Goal: Task Accomplishment & Management: Manage account settings

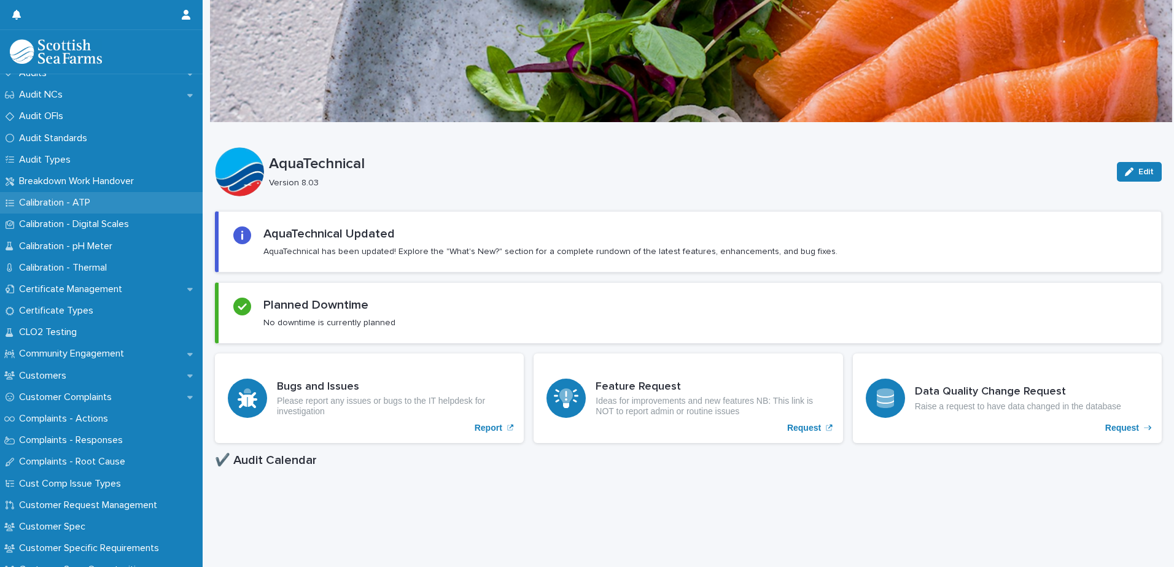
scroll to position [430, 0]
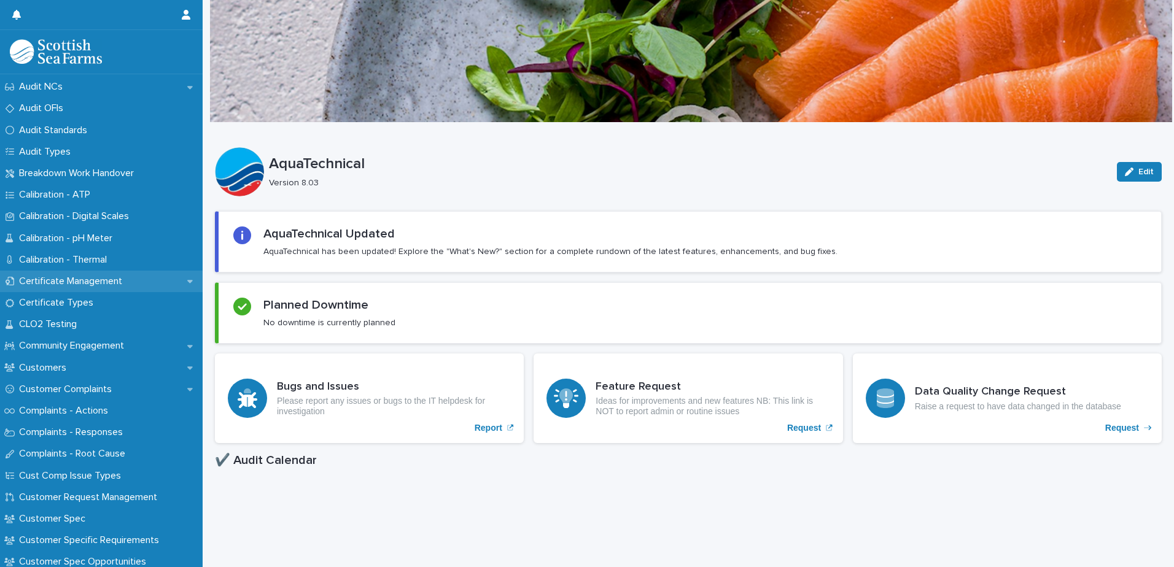
click at [107, 281] on p "Certificate Management" at bounding box center [73, 282] width 118 height 12
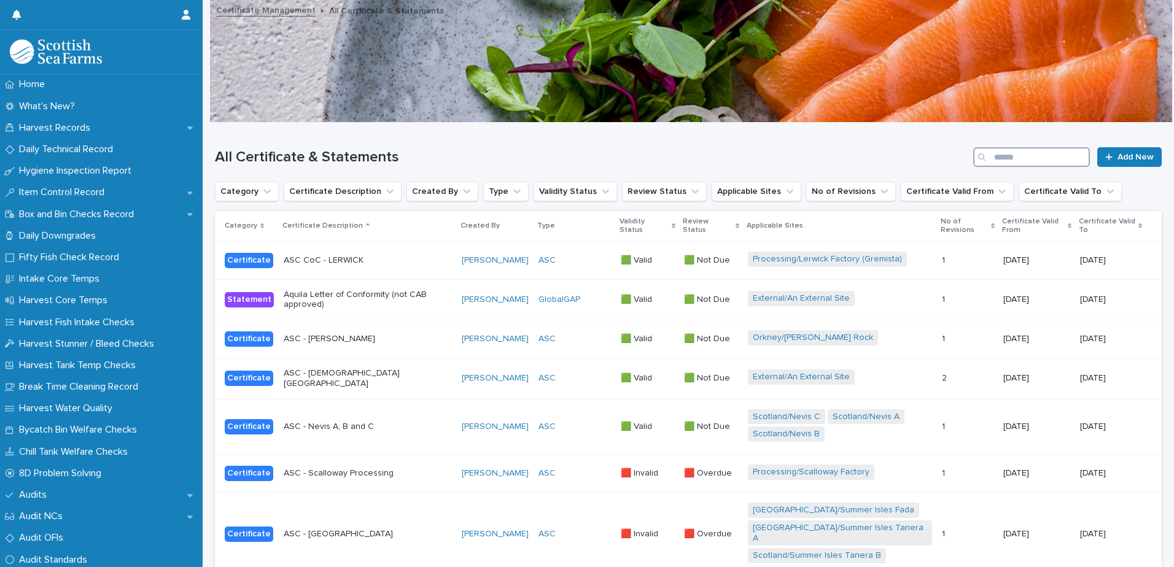
click at [1029, 160] on input "Search" at bounding box center [1031, 157] width 117 height 20
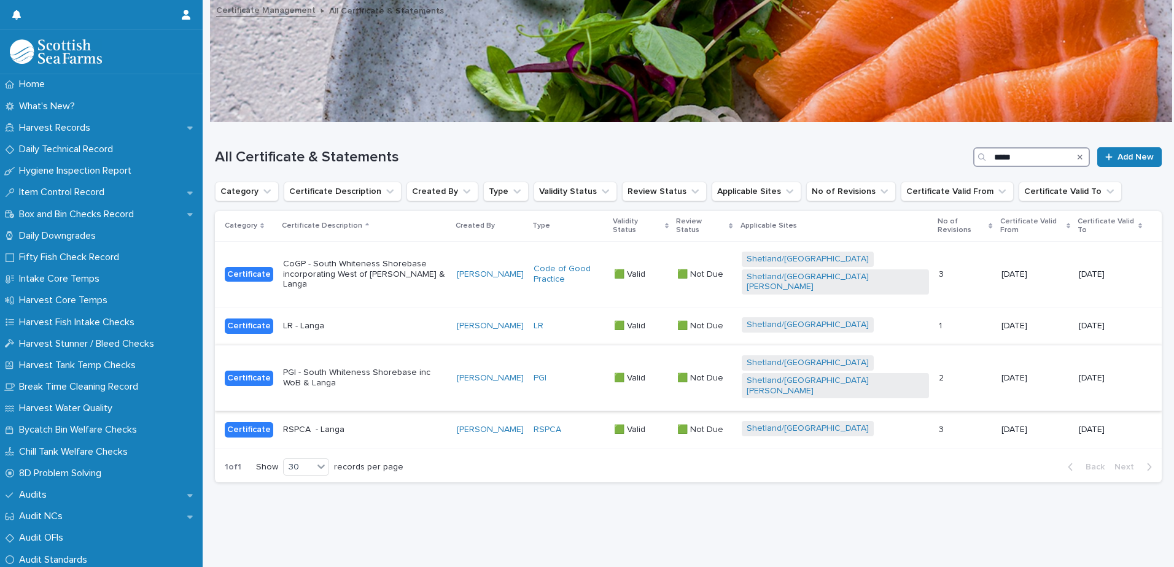
type input "*****"
click at [439, 368] on p "PGI - South Whiteness Shorebase inc WoB & Langa" at bounding box center [365, 378] width 164 height 21
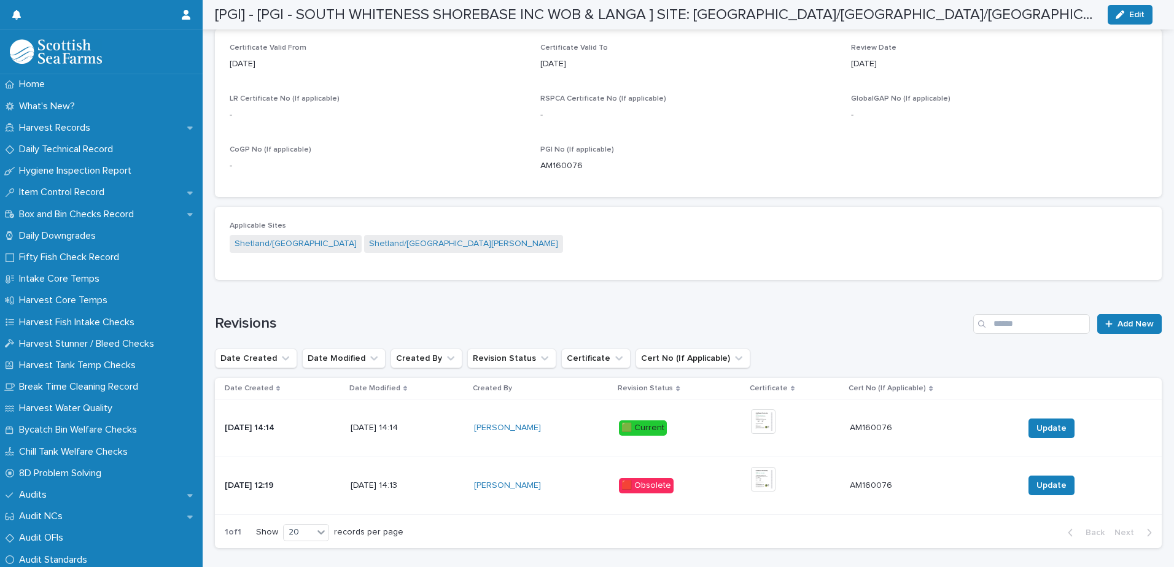
scroll to position [552, 0]
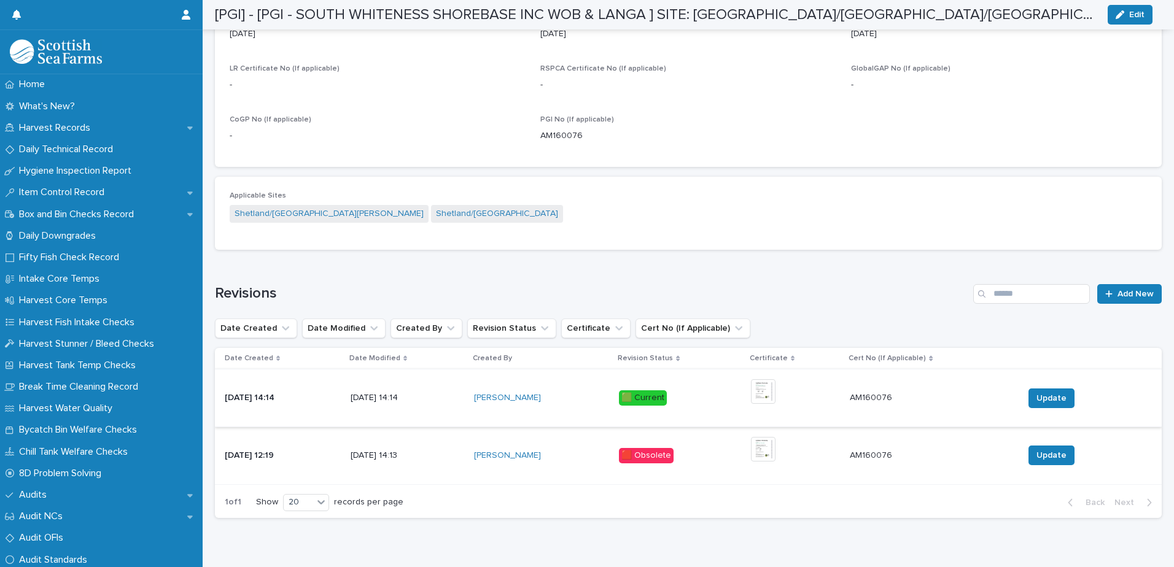
click at [775, 393] on img at bounding box center [763, 391] width 25 height 25
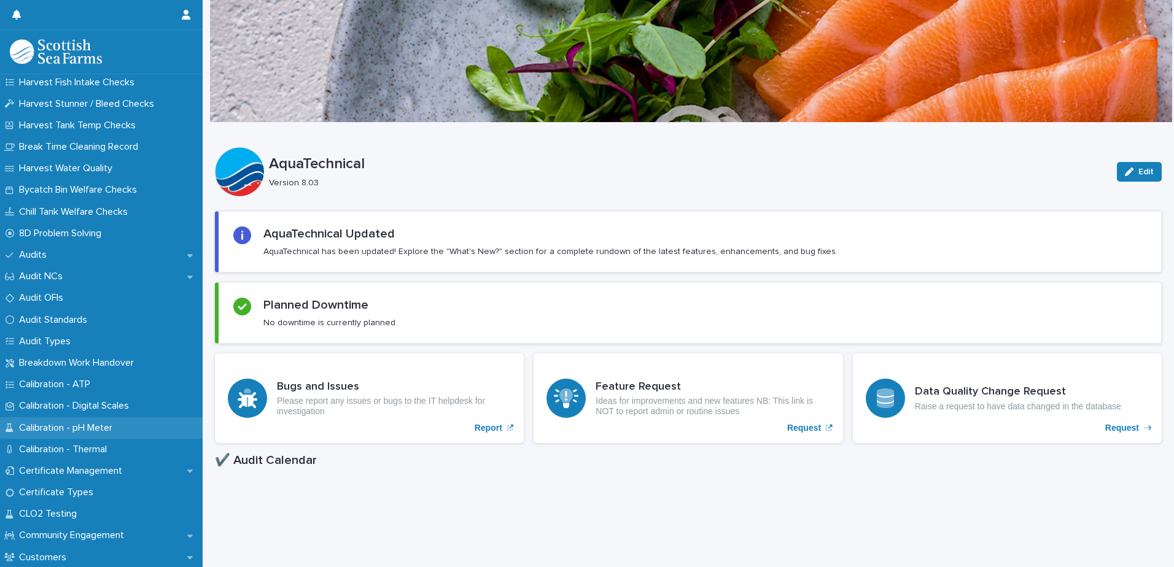
scroll to position [246, 0]
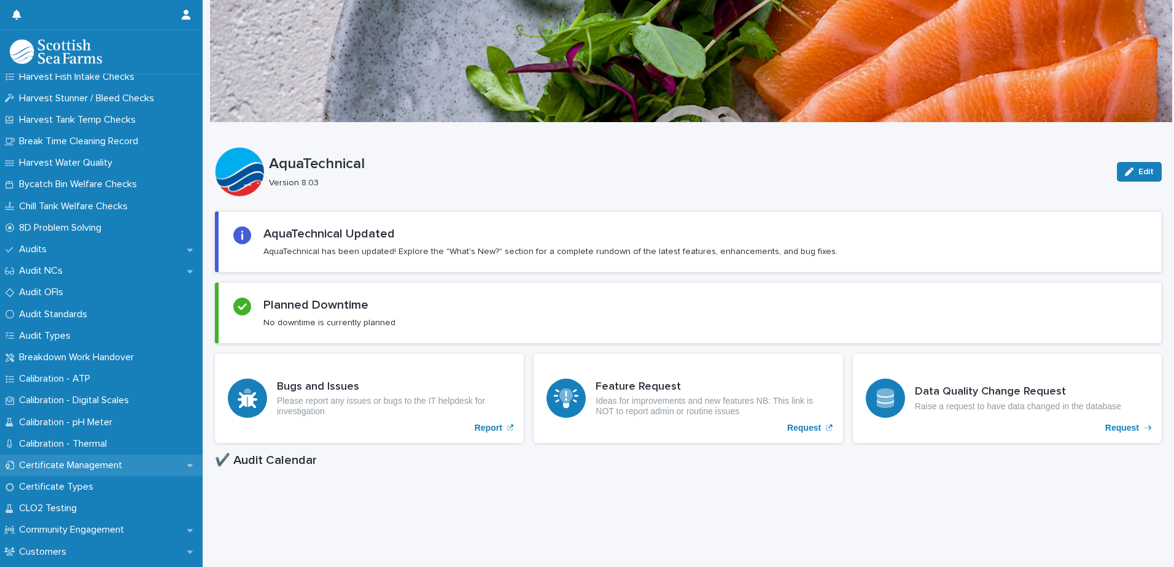
click at [79, 462] on p "Certificate Management" at bounding box center [73, 466] width 118 height 12
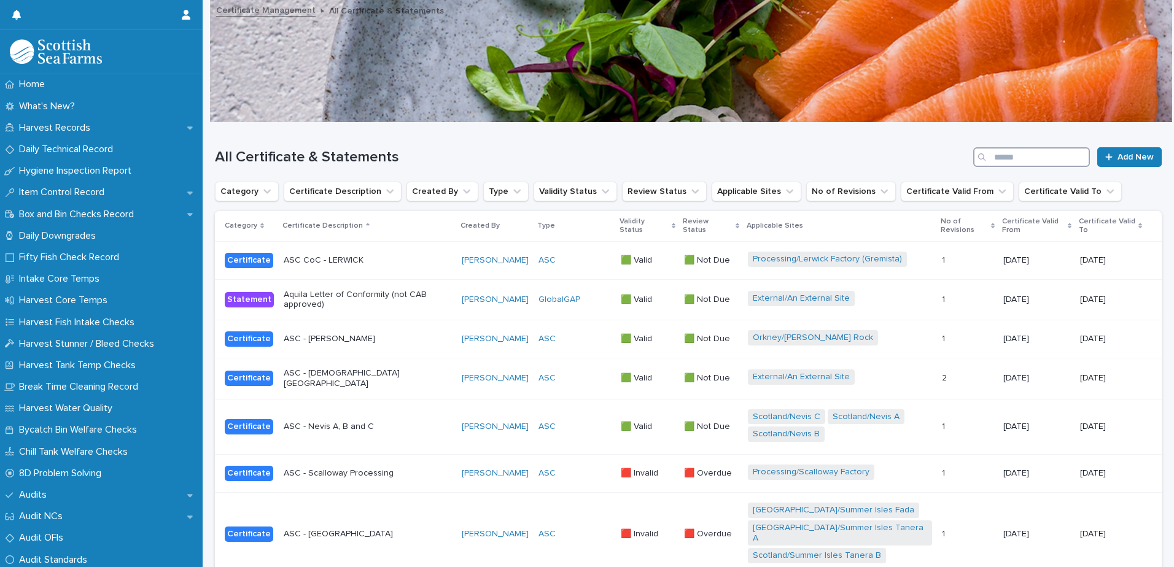
click at [996, 159] on input "Search" at bounding box center [1031, 157] width 117 height 20
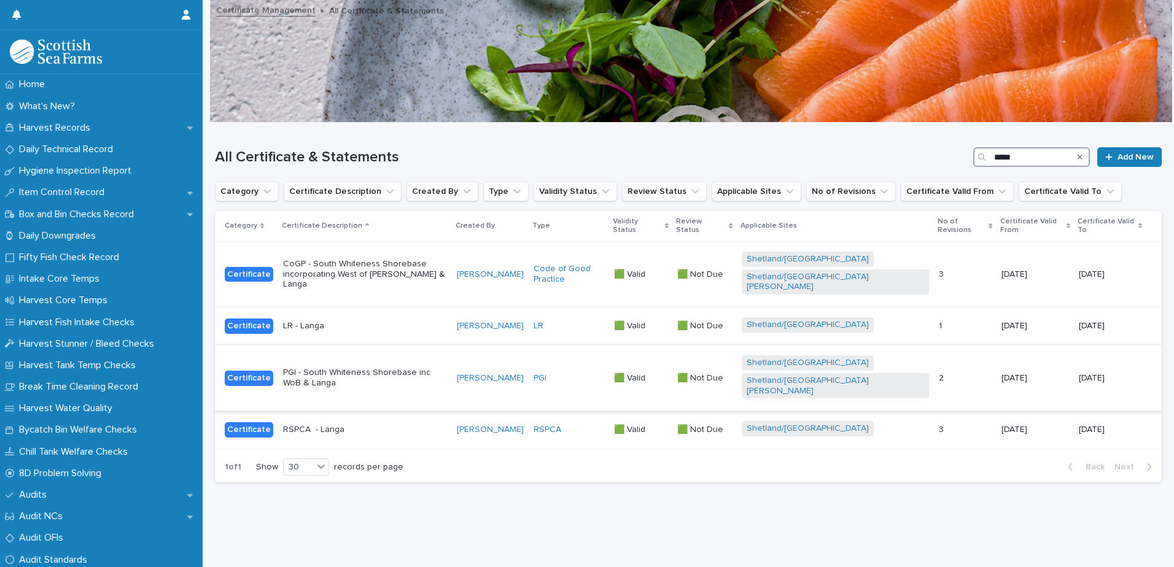
type input "*****"
click at [604, 373] on div "PGI" at bounding box center [568, 378] width 71 height 10
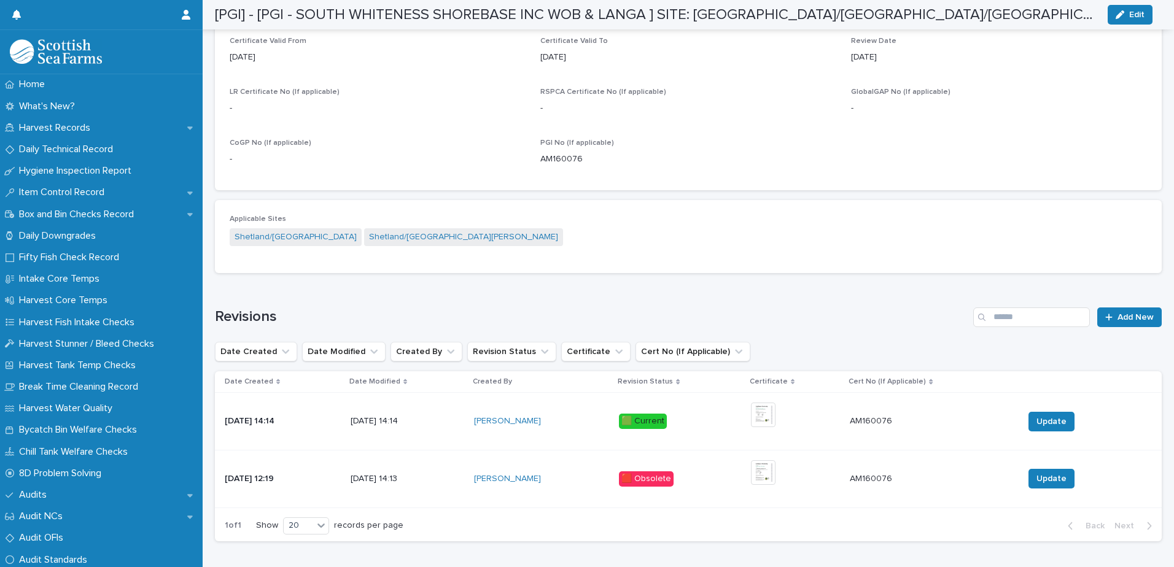
scroll to position [552, 0]
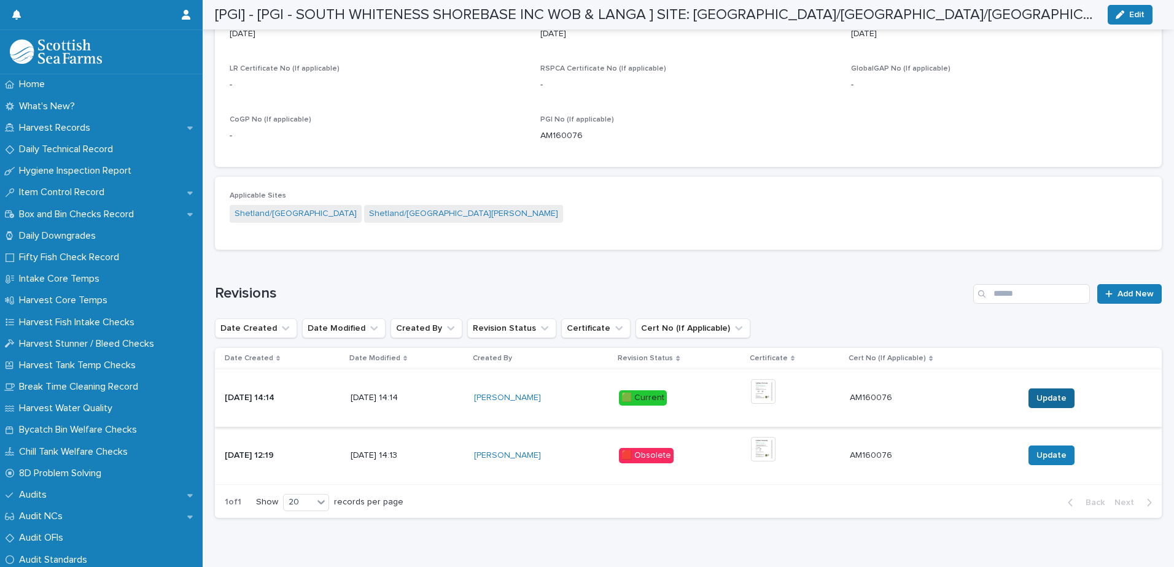
click at [1045, 397] on span "Update" at bounding box center [1051, 398] width 30 height 12
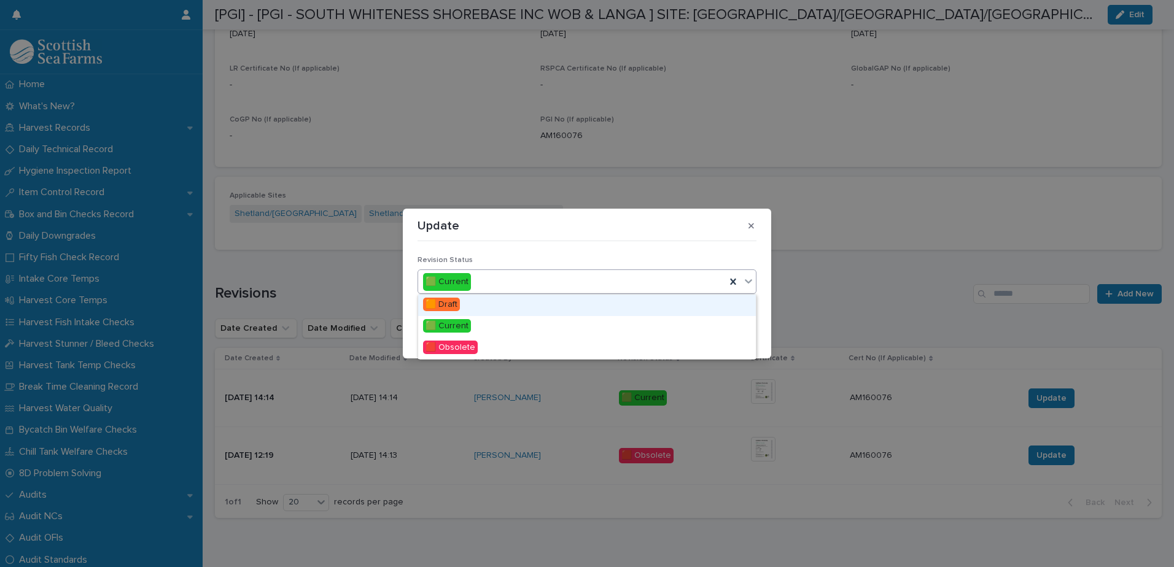
click at [751, 282] on icon at bounding box center [748, 281] width 12 height 12
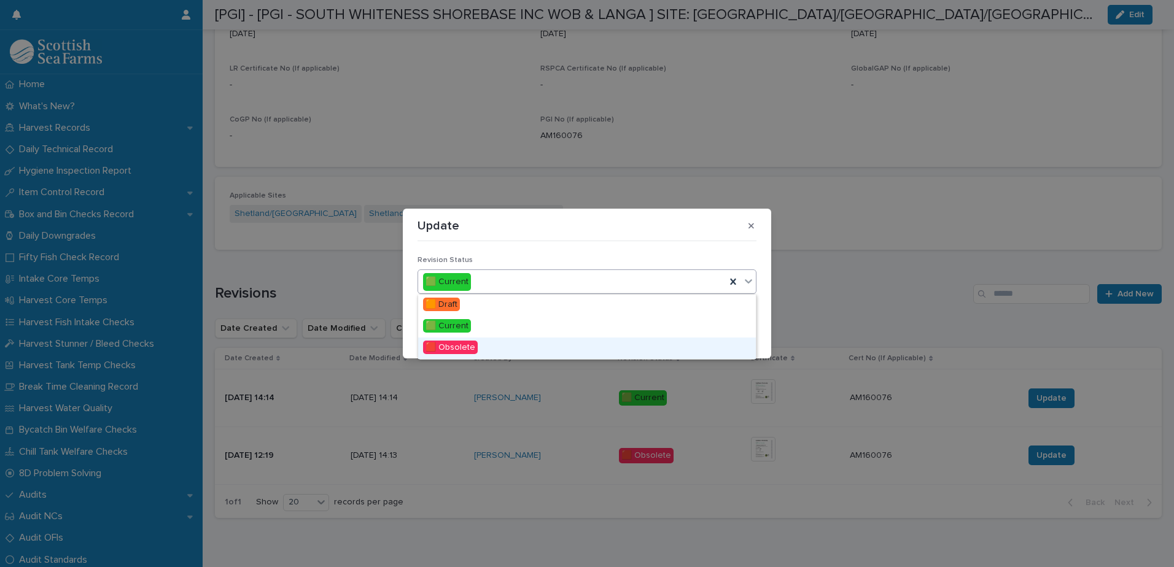
click at [656, 344] on div "🟥 Obsolete" at bounding box center [587, 348] width 338 height 21
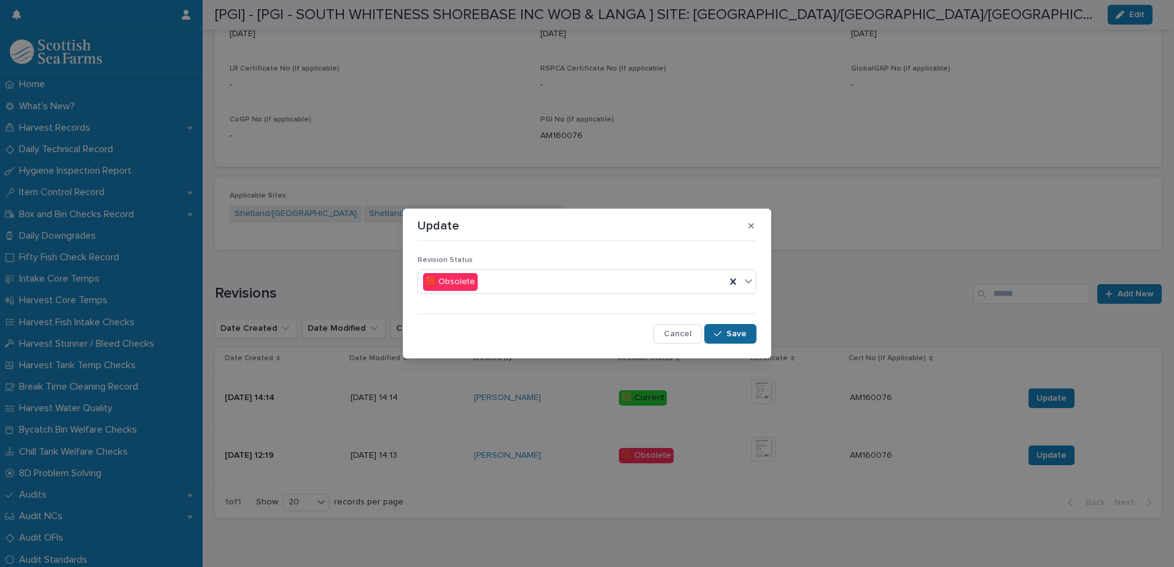
click at [746, 332] on span "Save" at bounding box center [736, 334] width 20 height 9
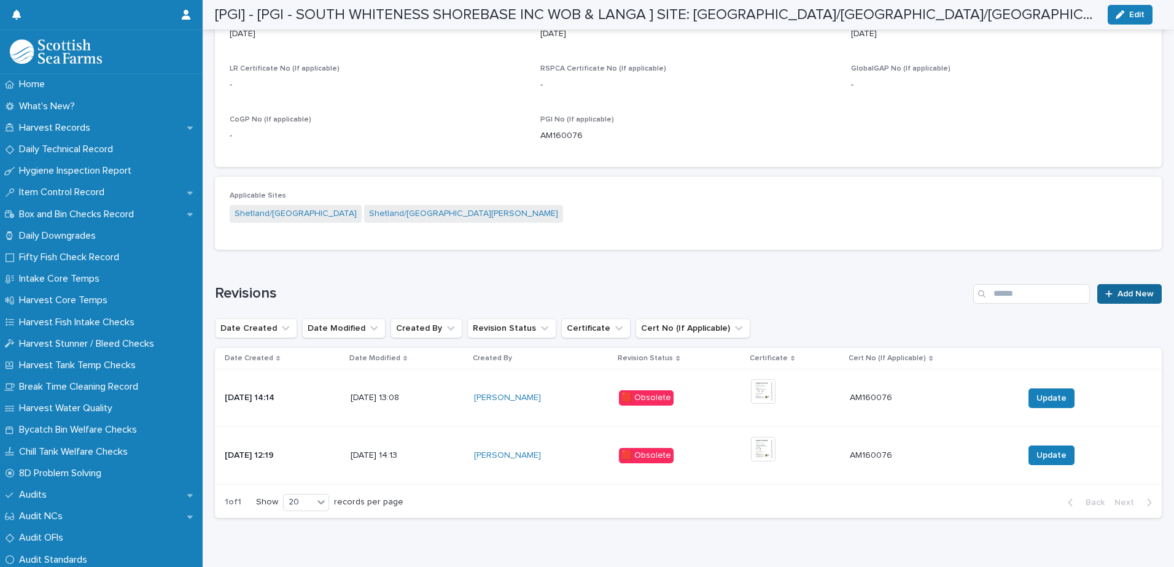
click at [1119, 289] on link "Add New" at bounding box center [1129, 294] width 64 height 20
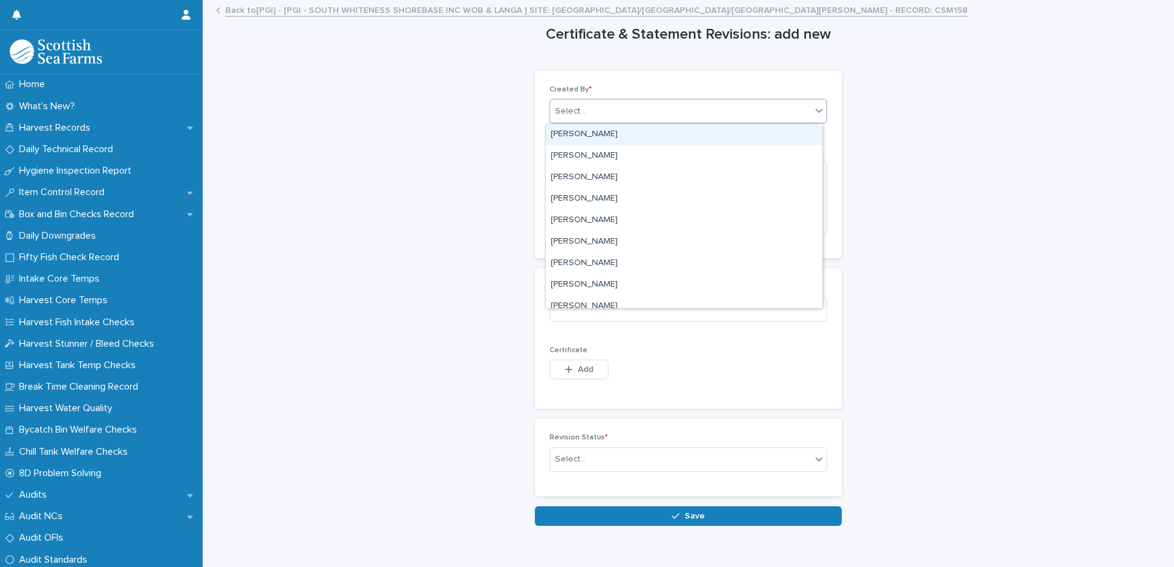
click at [635, 99] on div "Select..." at bounding box center [687, 111] width 277 height 25
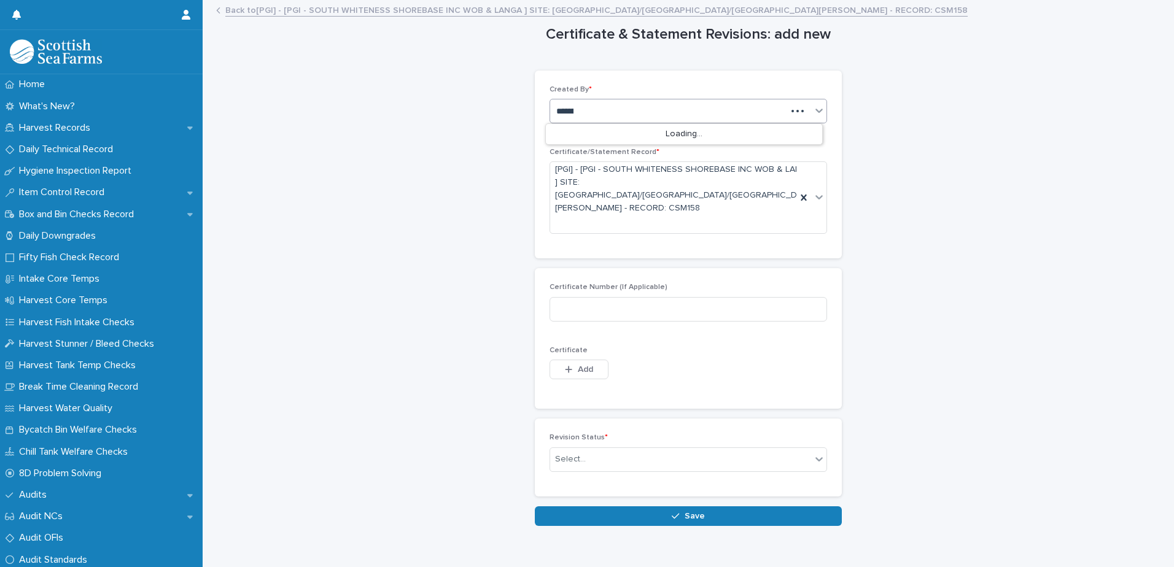
type input "********"
click at [614, 132] on div "[PERSON_NAME]" at bounding box center [684, 134] width 276 height 21
click at [626, 297] on input at bounding box center [687, 309] width 277 height 25
paste input "**********"
type input "**********"
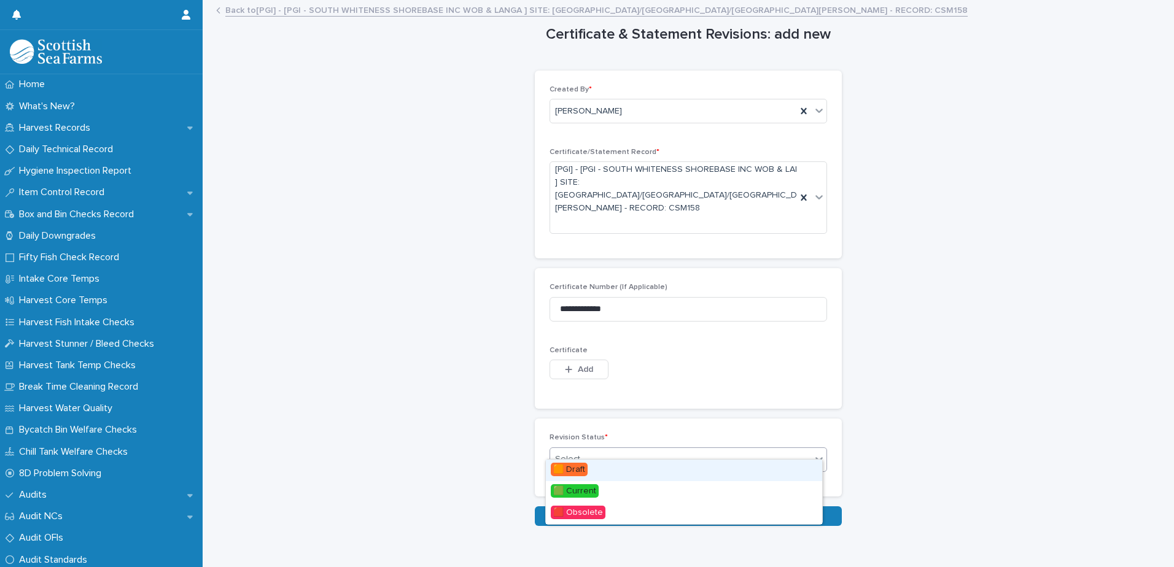
click at [692, 449] on div "Select..." at bounding box center [680, 459] width 261 height 20
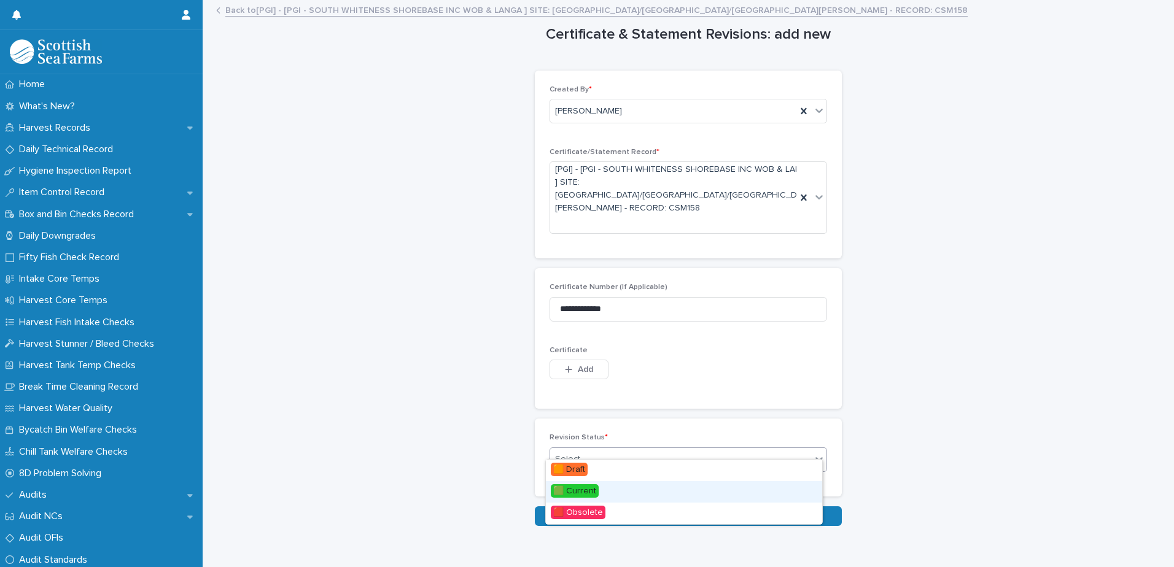
click at [682, 491] on div "🟩 Current" at bounding box center [684, 491] width 276 height 21
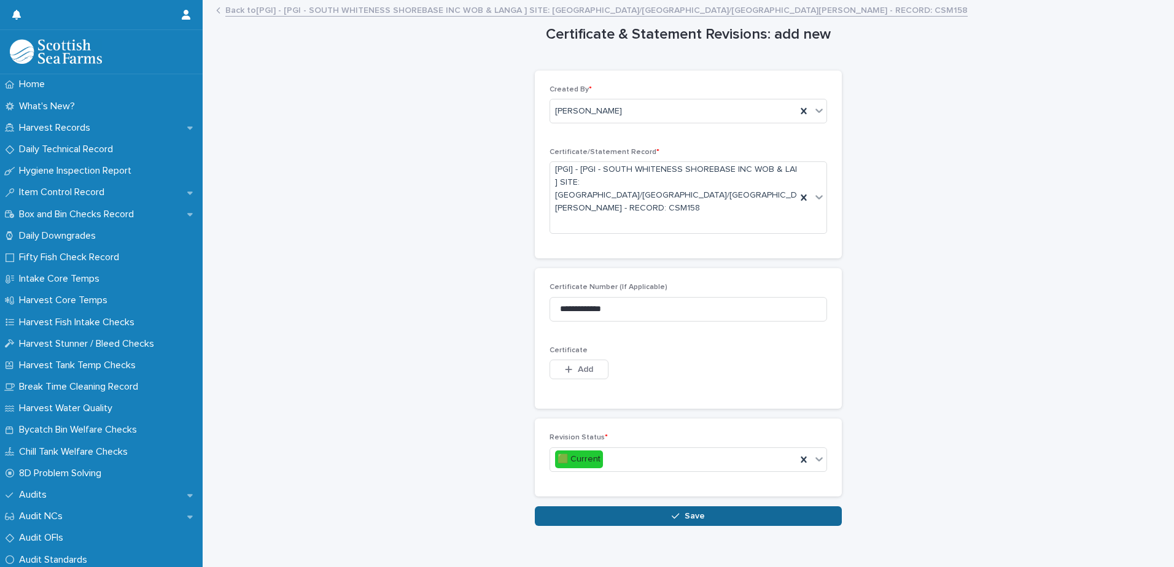
click at [711, 506] on button "Save" at bounding box center [688, 516] width 307 height 20
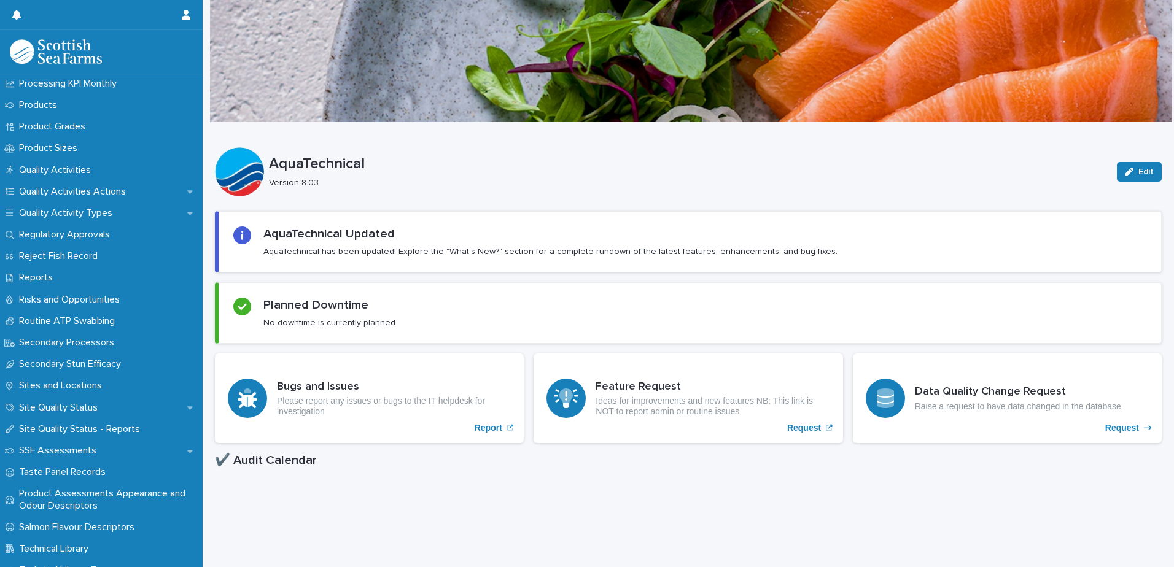
scroll to position [1596, 0]
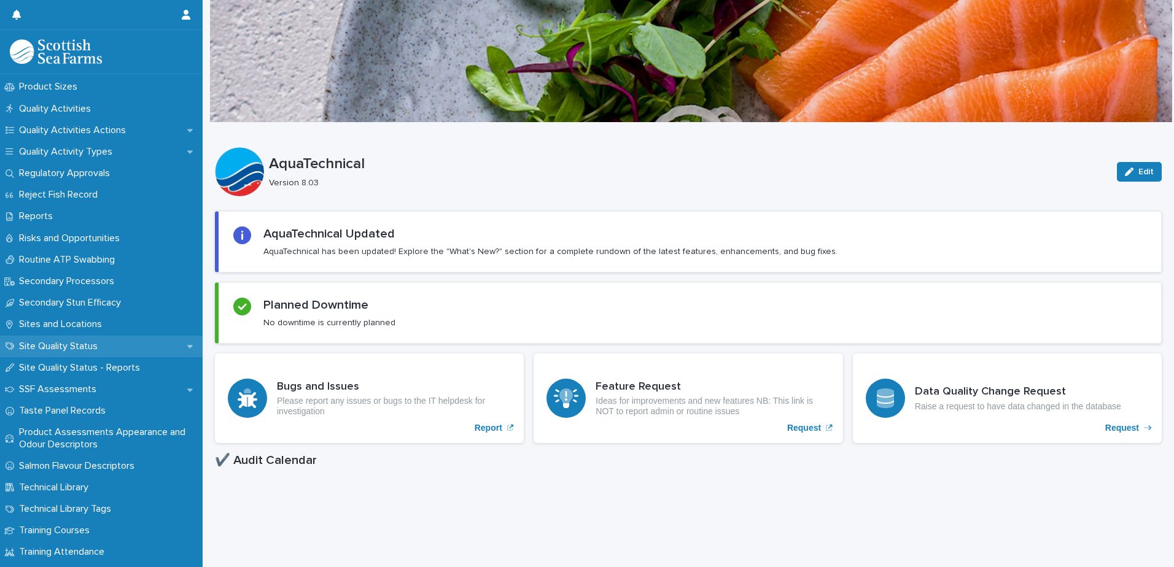
click at [91, 344] on p "Site Quality Status" at bounding box center [60, 347] width 93 height 12
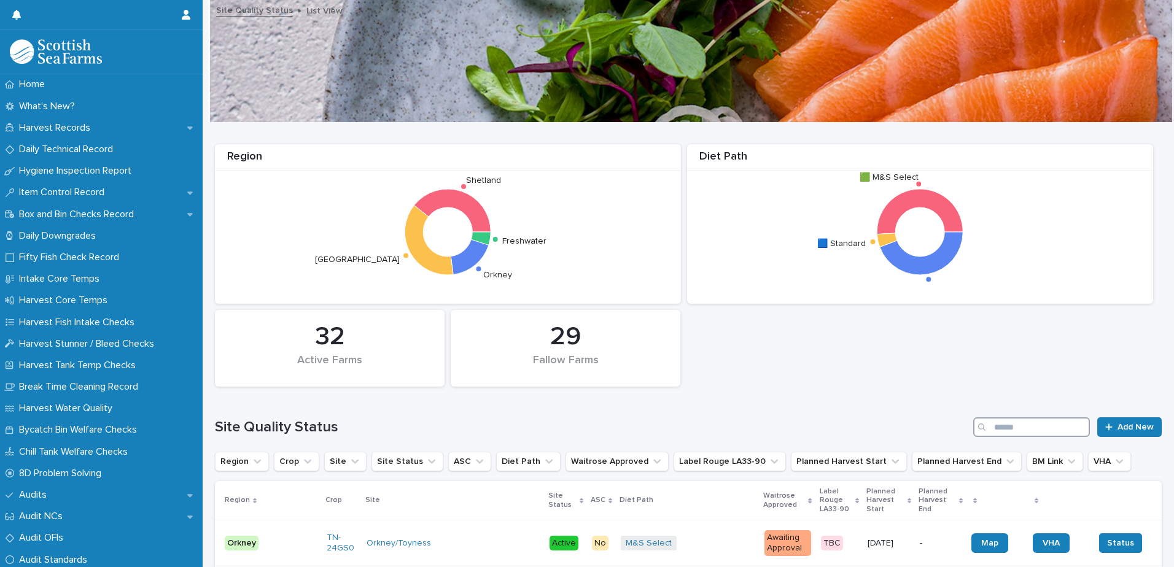
click at [1021, 426] on input "Search" at bounding box center [1031, 427] width 117 height 20
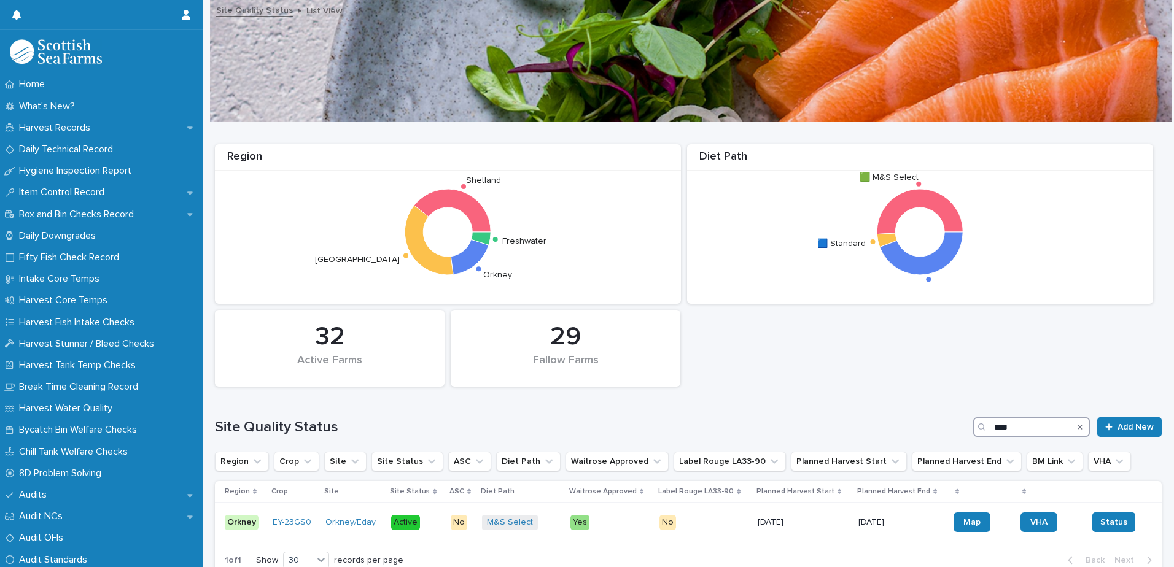
scroll to position [61, 0]
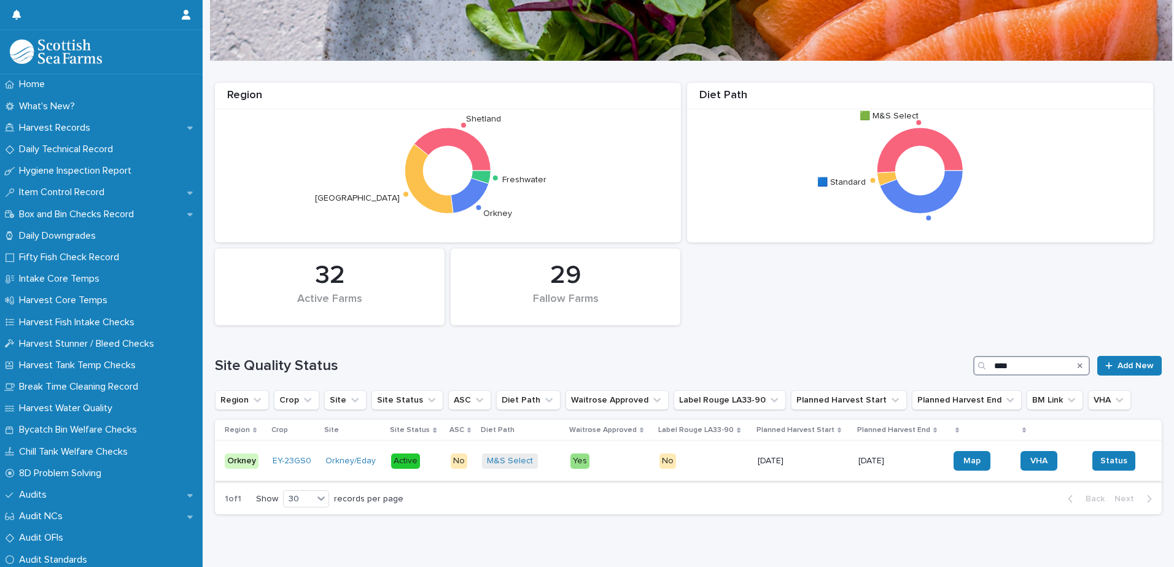
type input "****"
click at [757, 460] on p "1/11/2024" at bounding box center [802, 461] width 91 height 10
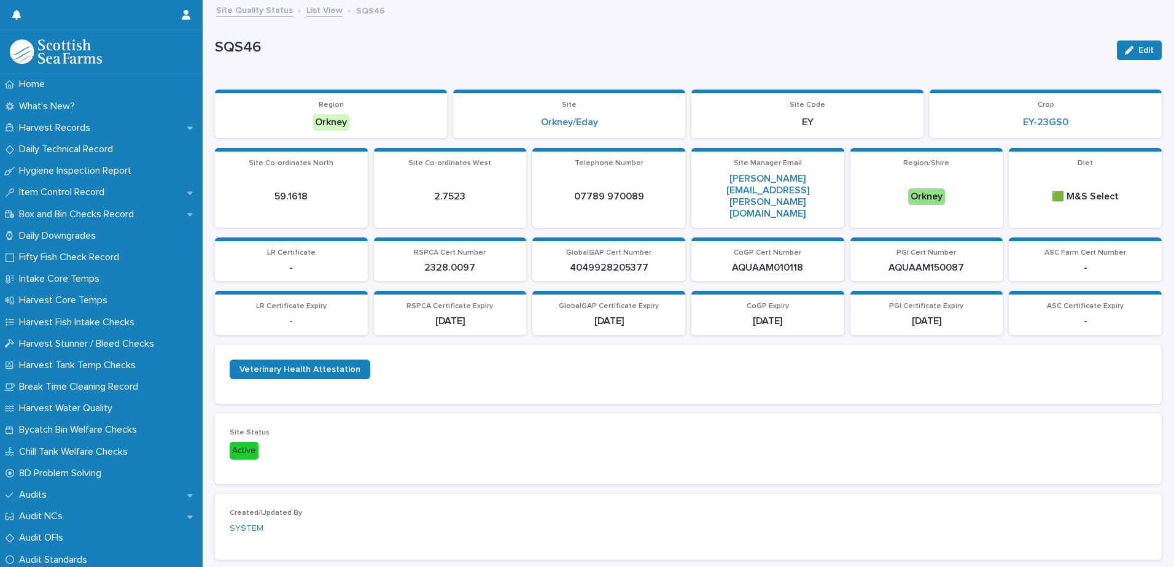
drag, startPoint x: 1116, startPoint y: 52, endPoint x: 1098, endPoint y: 64, distance: 21.8
click at [1125, 52] on icon "button" at bounding box center [1129, 50] width 9 height 9
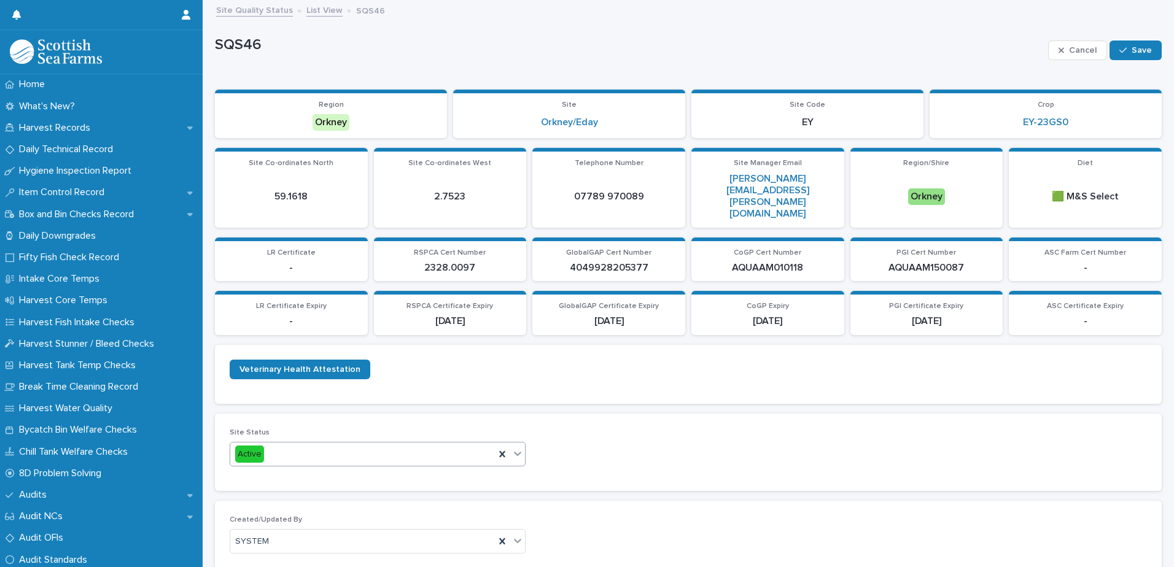
click at [514, 443] on div at bounding box center [517, 454] width 15 height 22
click at [432, 458] on div "Fallow" at bounding box center [376, 454] width 292 height 21
click at [1136, 48] on span "Save" at bounding box center [1141, 50] width 20 height 9
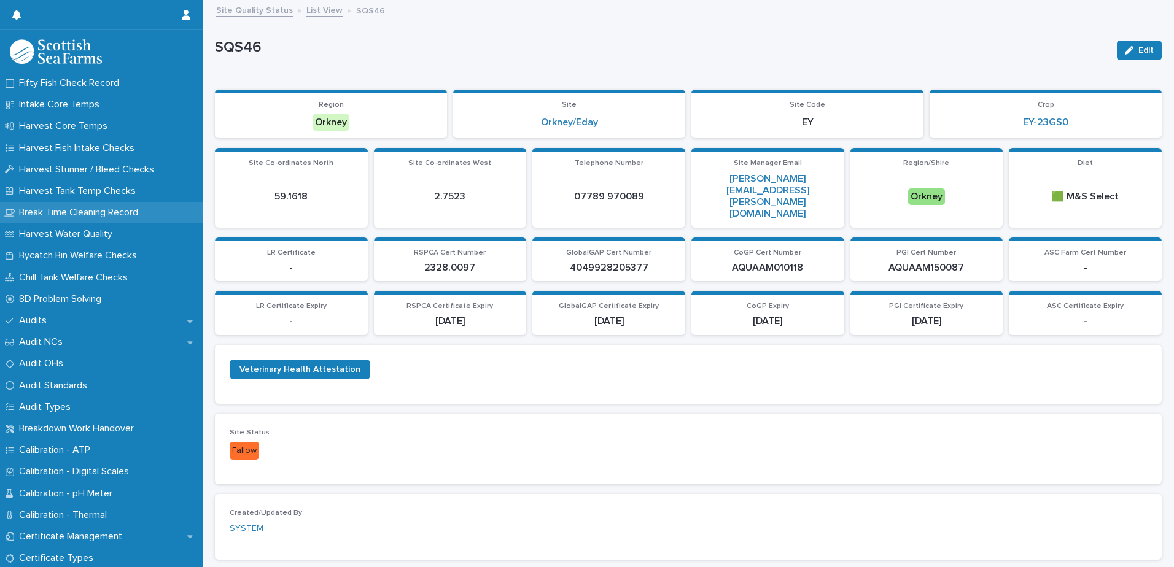
scroll to position [184, 0]
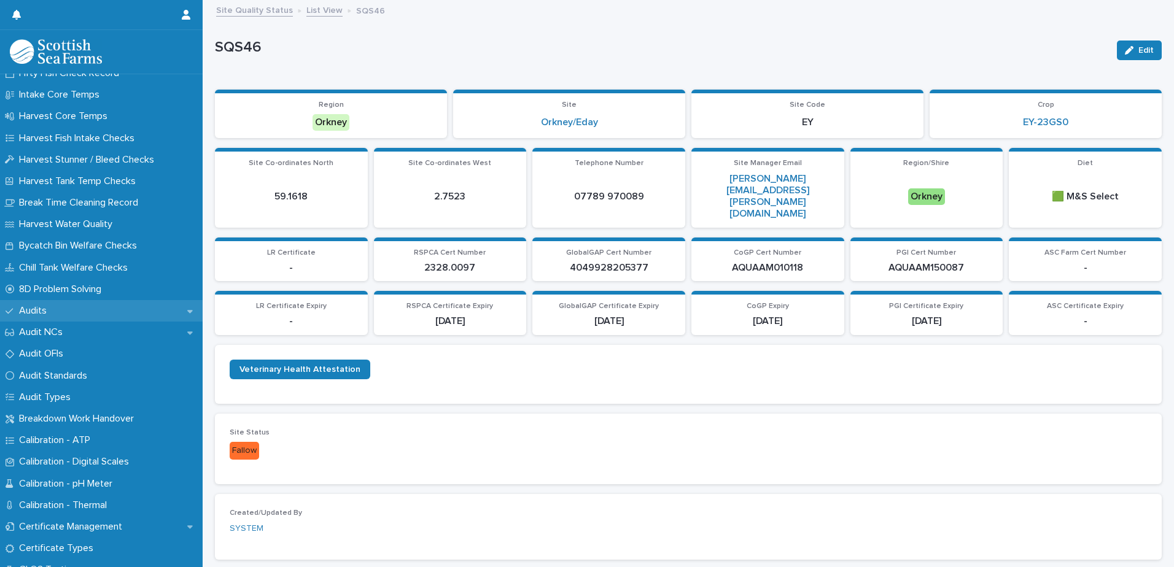
click at [52, 308] on p "Audits" at bounding box center [35, 311] width 42 height 12
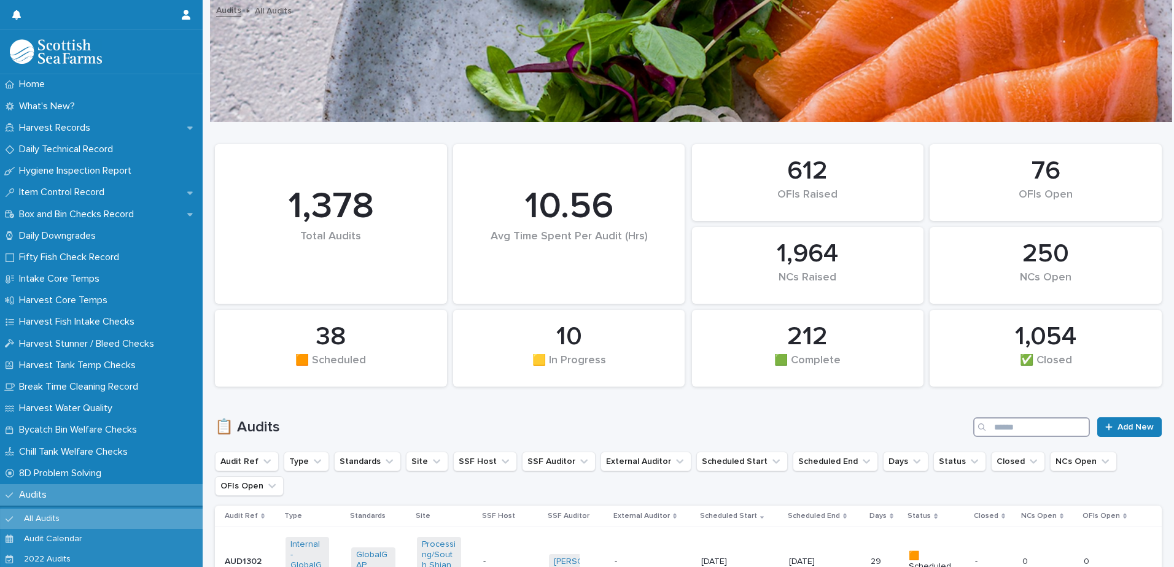
click at [1013, 432] on input "Search" at bounding box center [1031, 427] width 117 height 20
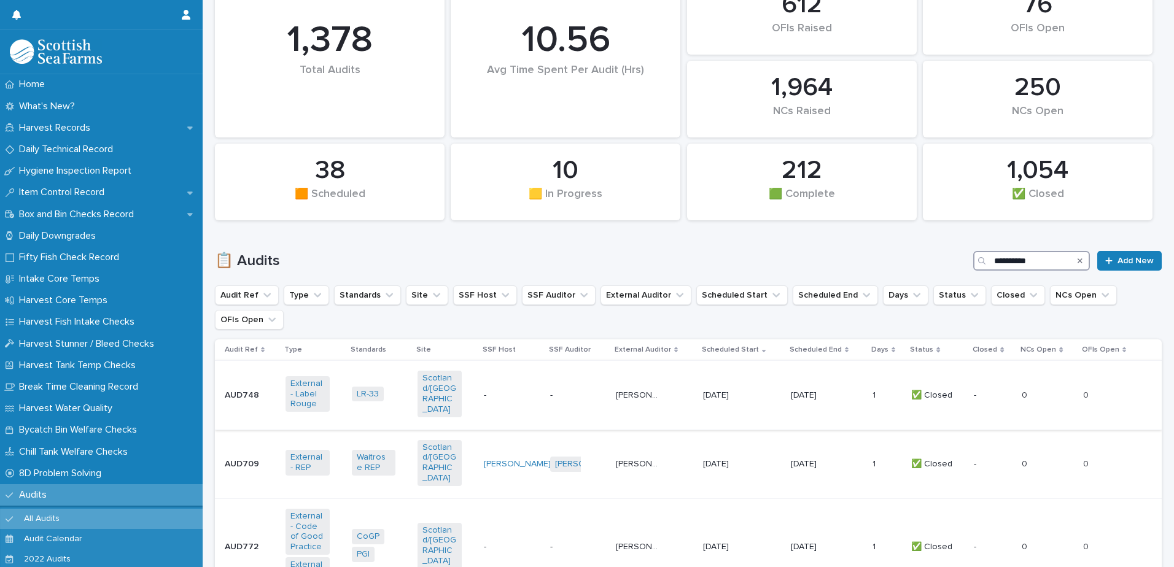
scroll to position [184, 0]
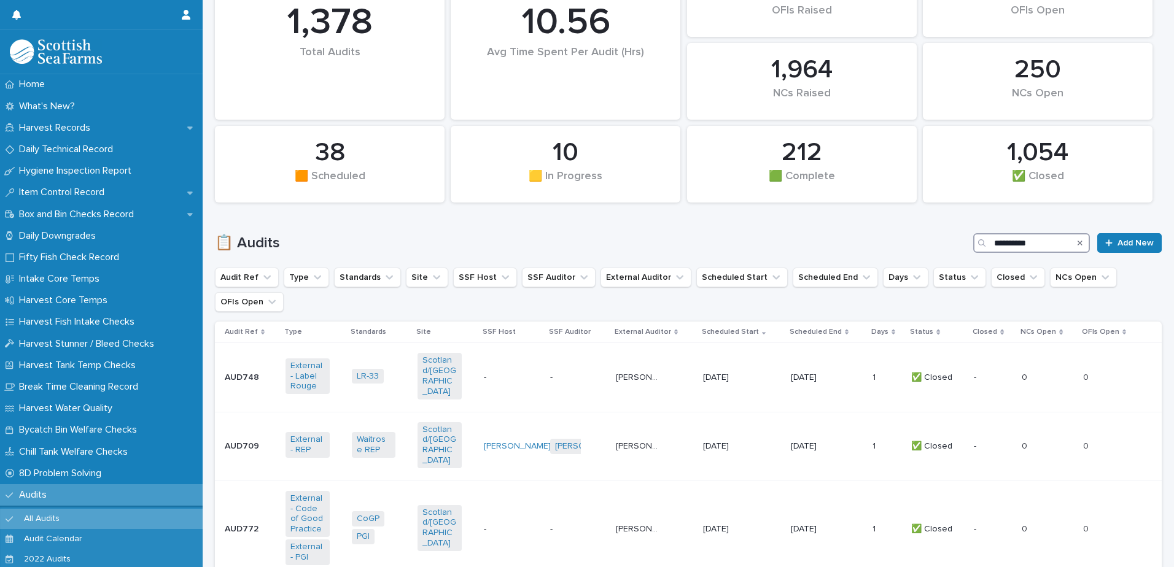
type input "**********"
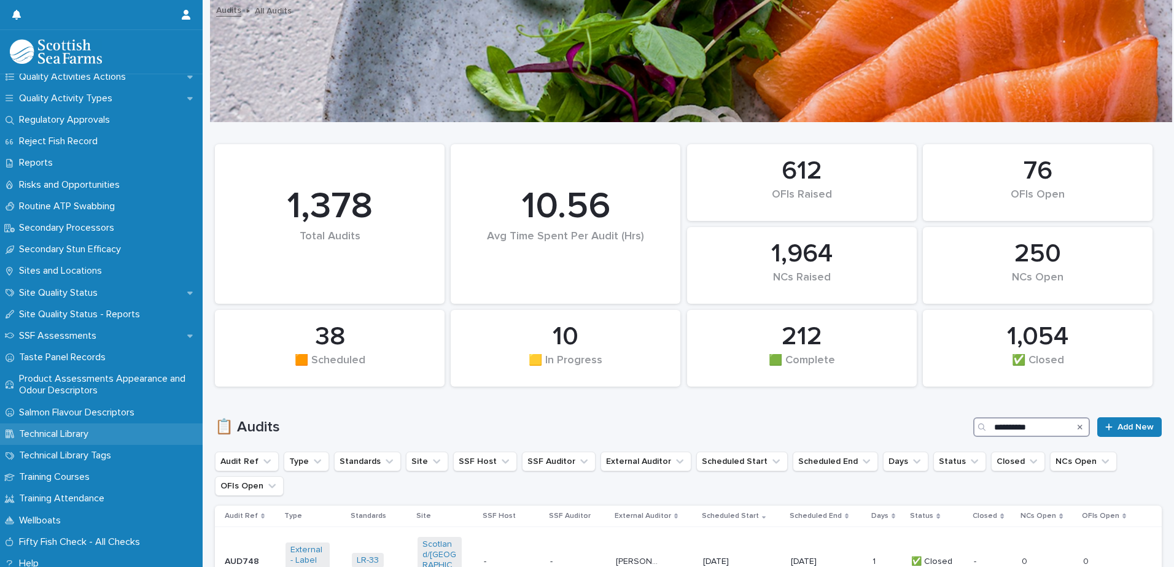
scroll to position [1727, 0]
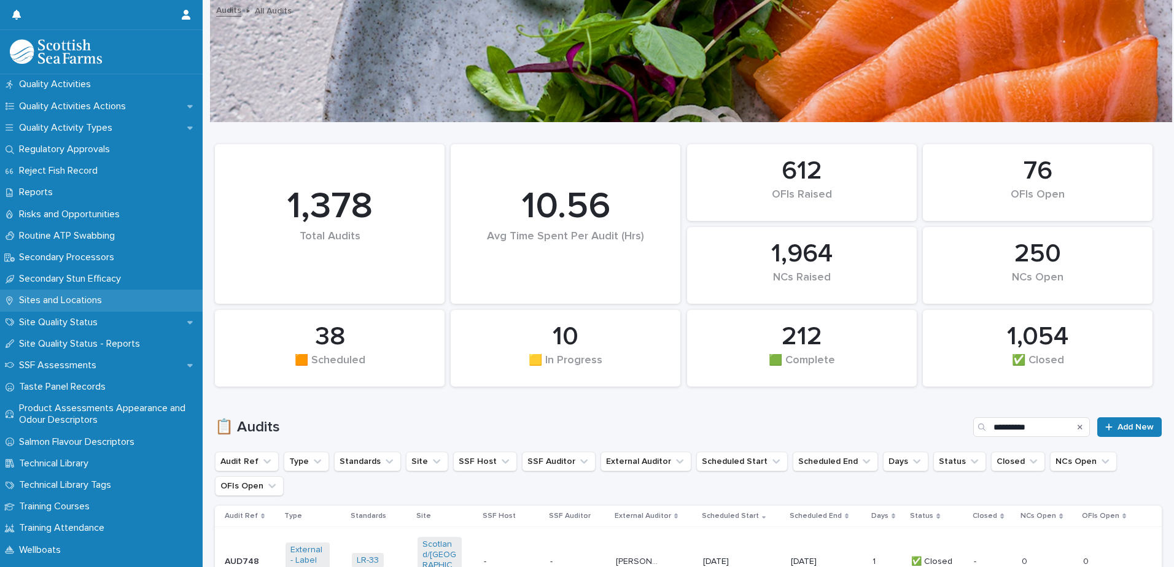
click at [98, 301] on p "Sites and Locations" at bounding box center [63, 301] width 98 height 12
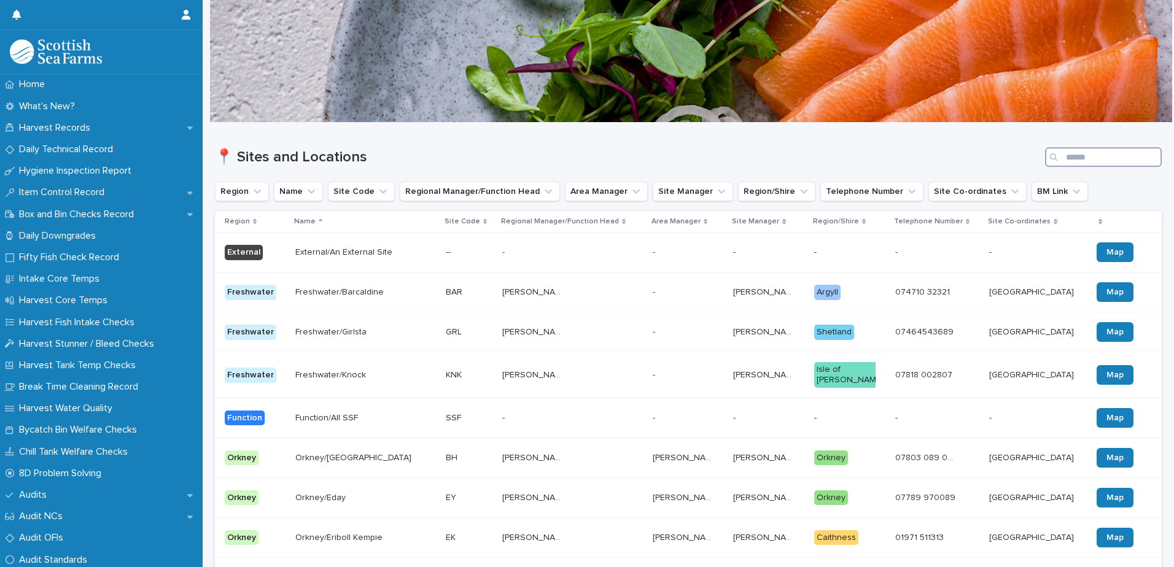
click at [1081, 152] on input "Search" at bounding box center [1103, 157] width 117 height 20
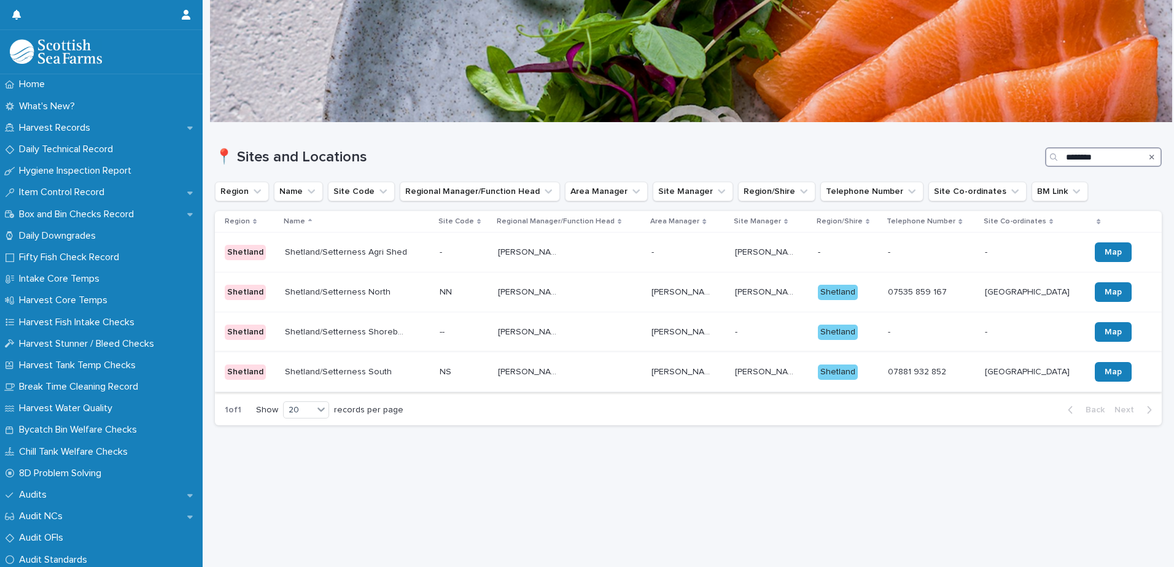
type input "********"
click at [390, 373] on p at bounding box center [346, 372] width 123 height 10
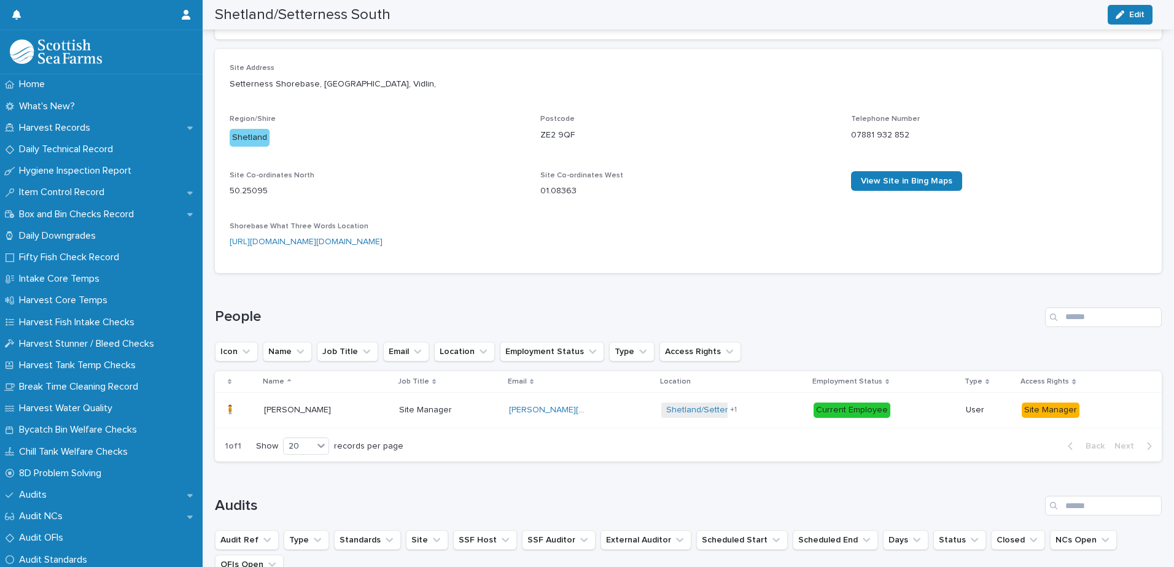
scroll to position [430, 0]
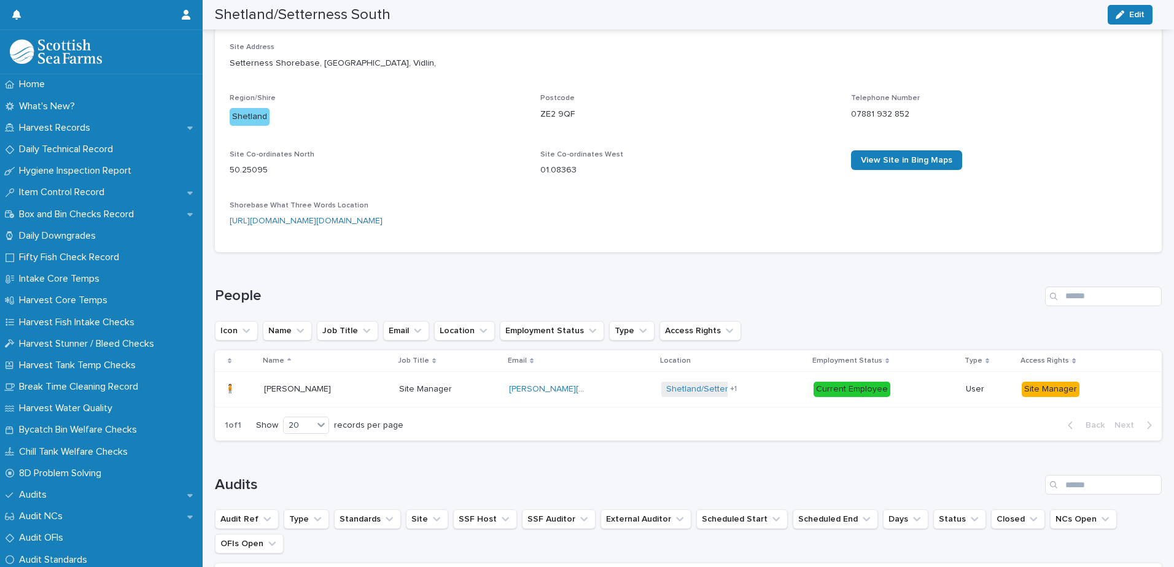
click at [446, 382] on p "Site Manager" at bounding box center [426, 388] width 55 height 13
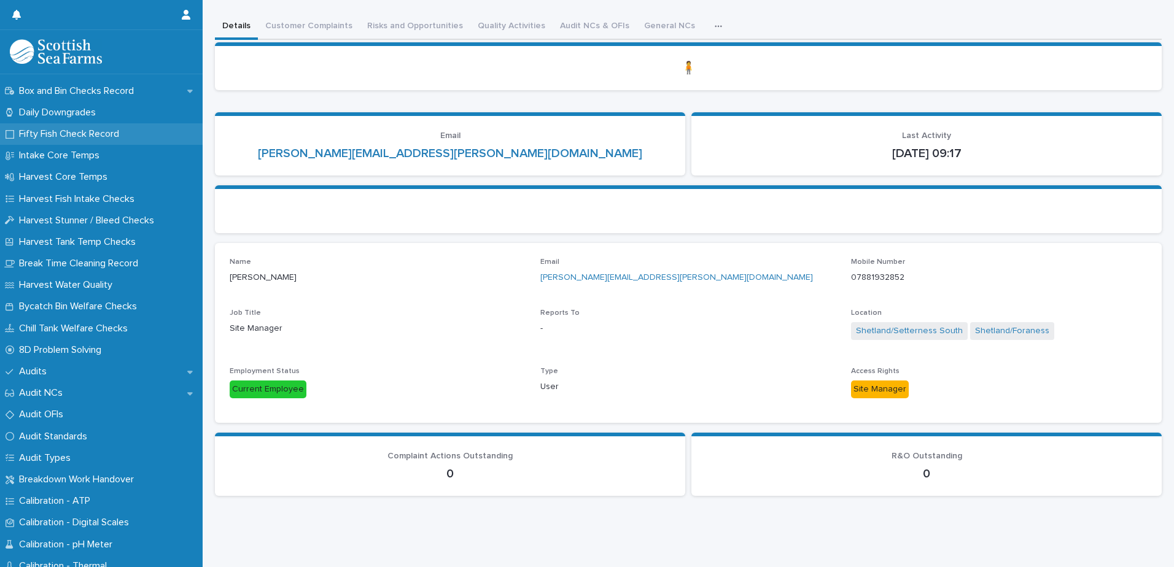
scroll to position [123, 0]
click at [571, 16] on div "Home What's New? Harvest Records Daily Technical Record Hygiene Inspection Repo…" at bounding box center [688, 253] width 971 height 628
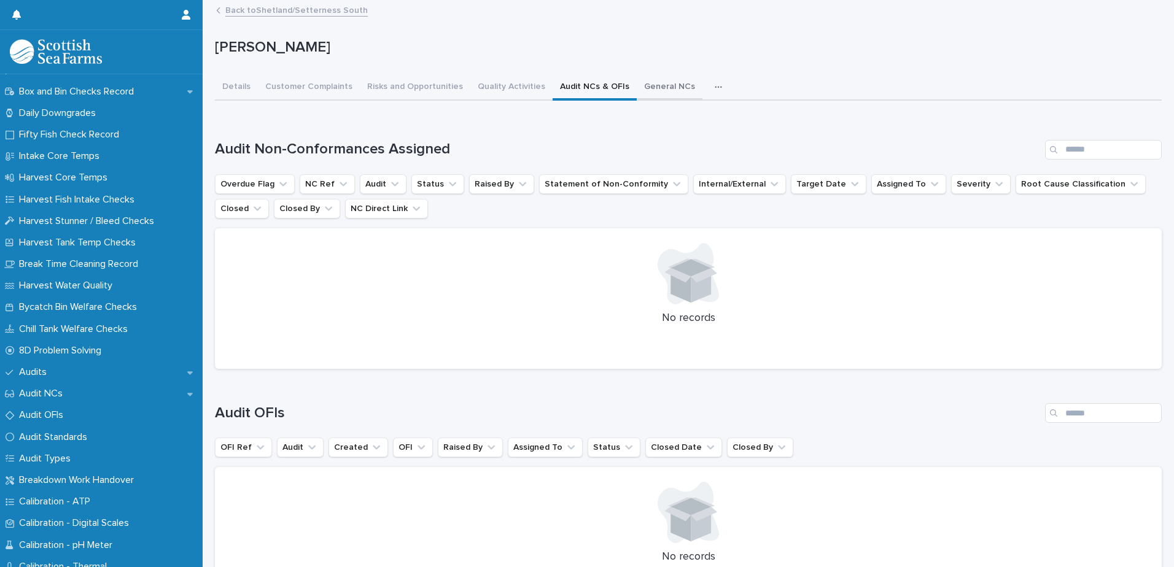
click at [649, 86] on button "General NCs" at bounding box center [670, 88] width 66 height 26
